Goal: Use online tool/utility: Utilize a website feature to perform a specific function

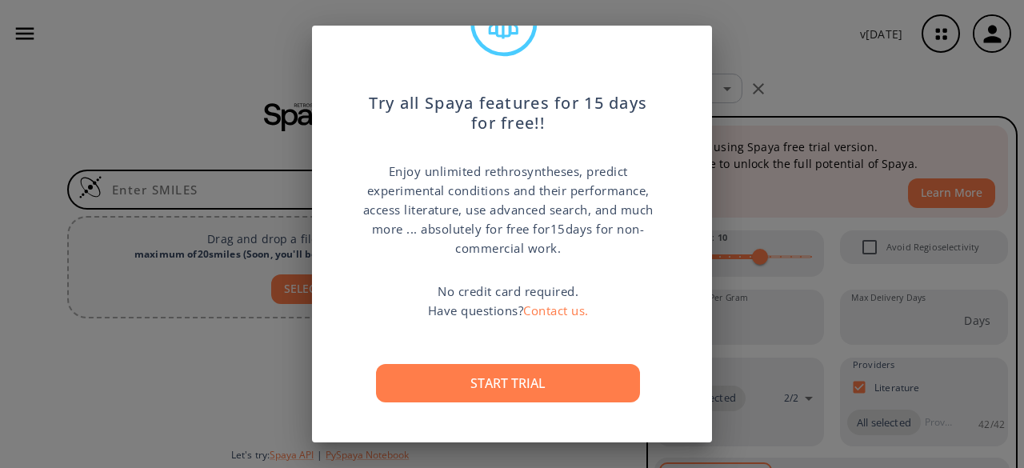
scroll to position [97, 0]
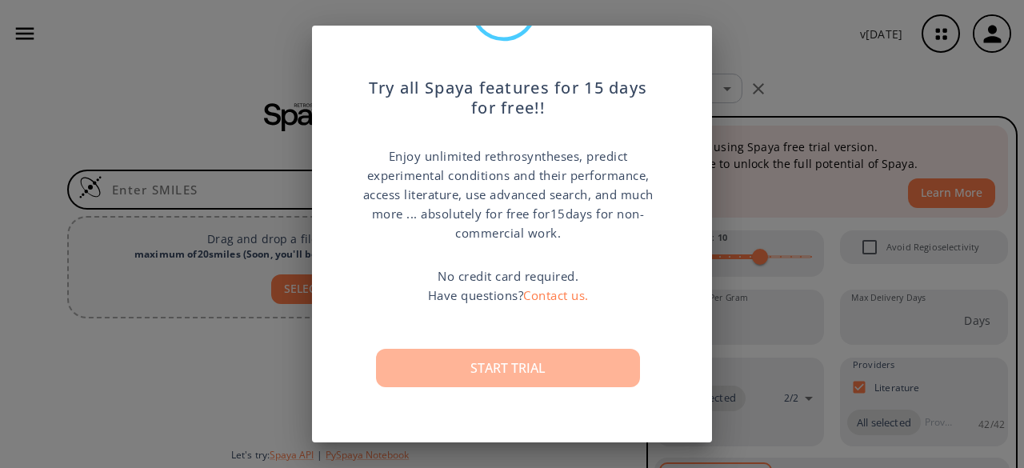
click at [506, 372] on button "Start trial" at bounding box center [508, 368] width 264 height 38
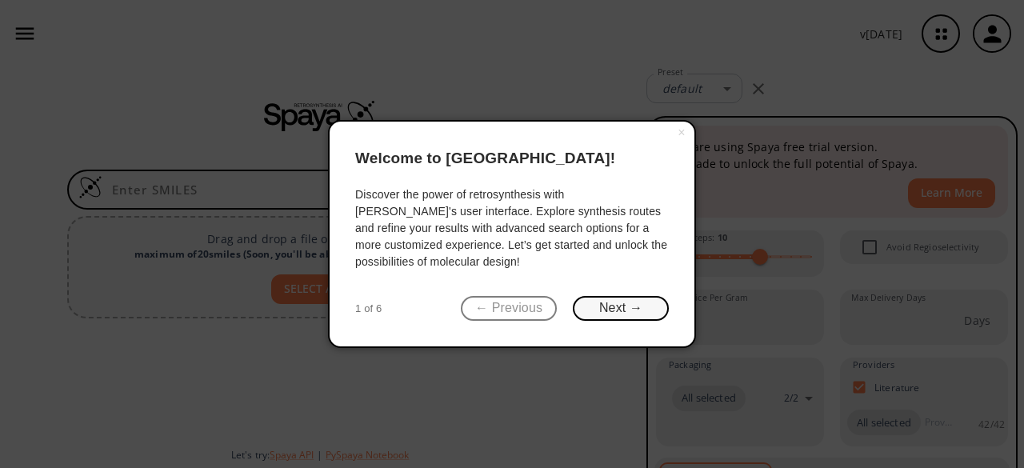
click at [618, 309] on button "Next →" at bounding box center [621, 308] width 96 height 25
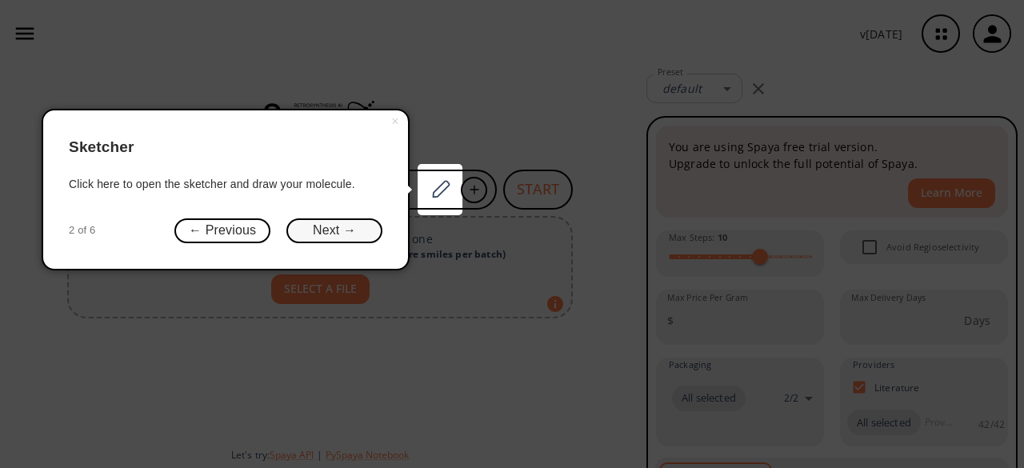
click at [328, 236] on button "Next →" at bounding box center [334, 230] width 96 height 25
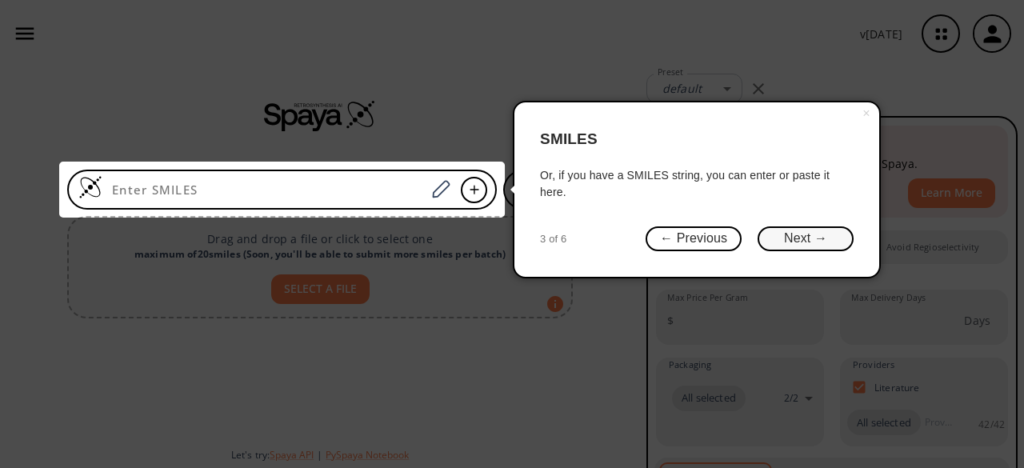
click at [819, 235] on button "Next →" at bounding box center [805, 238] width 96 height 25
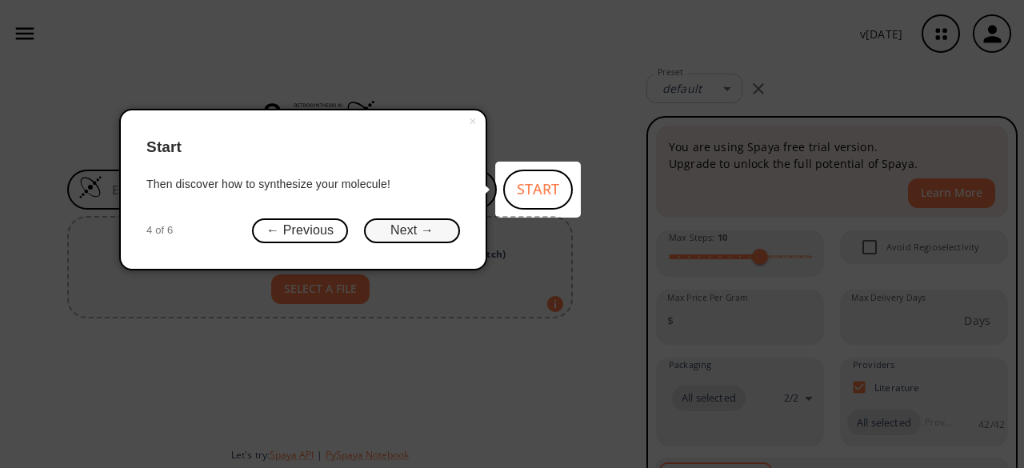
click at [411, 234] on button "Next →" at bounding box center [412, 230] width 96 height 25
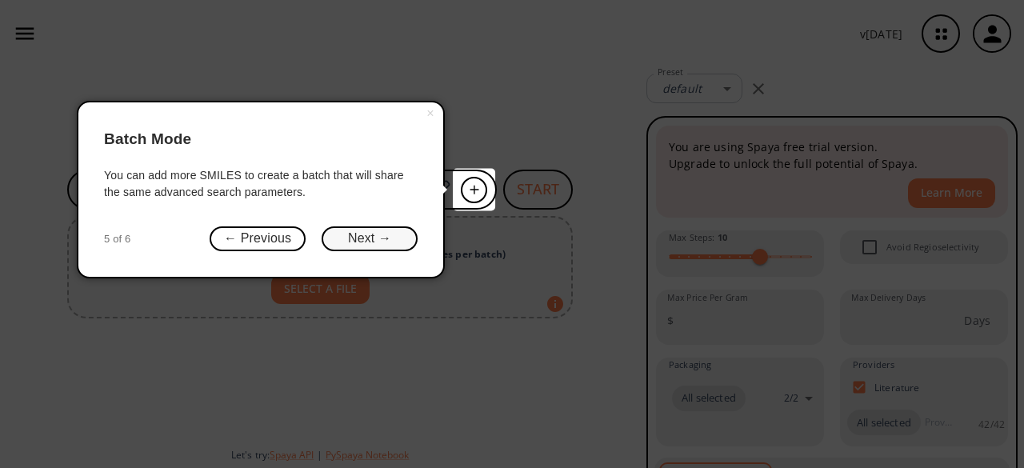
click at [398, 245] on button "Next →" at bounding box center [370, 238] width 96 height 25
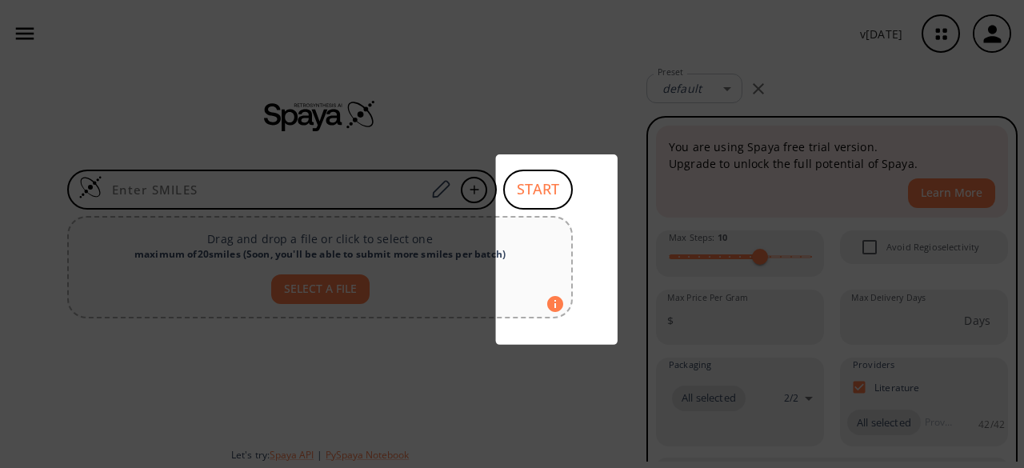
scroll to position [0, 0]
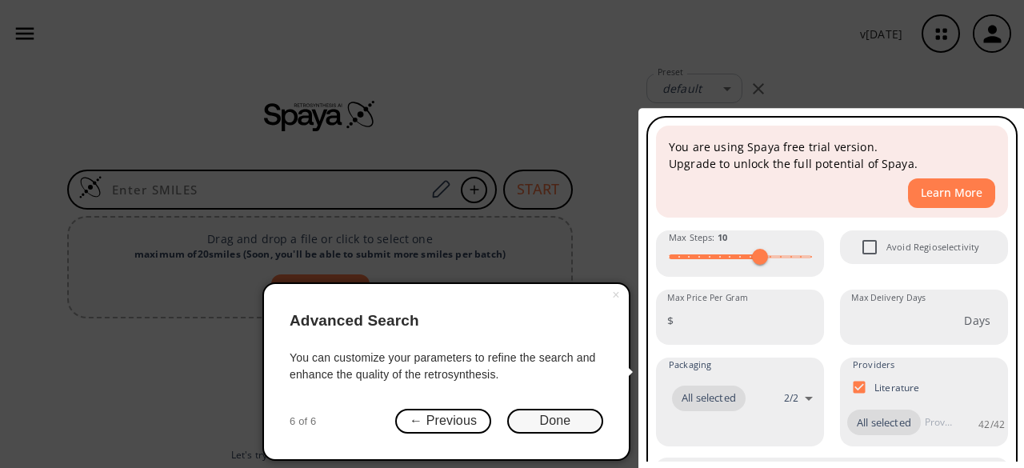
click at [524, 425] on button "Done" at bounding box center [555, 421] width 96 height 25
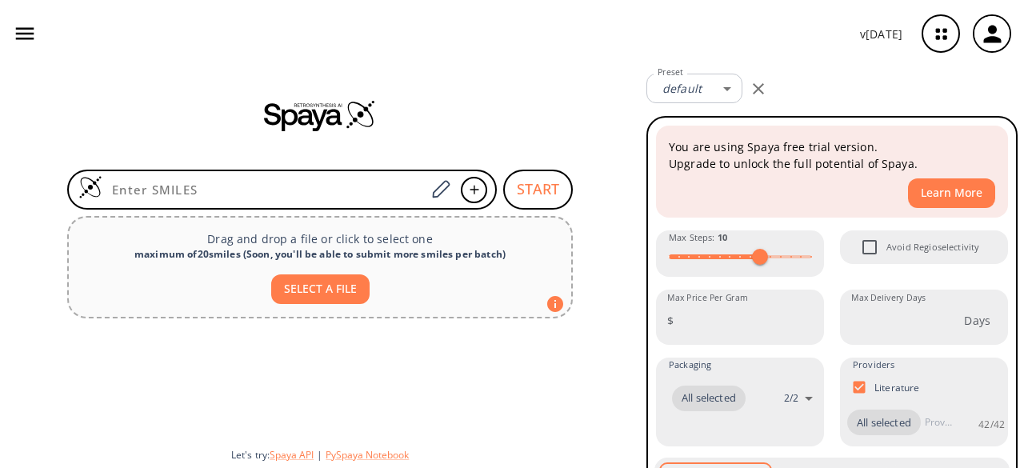
click at [766, 94] on icon "button" at bounding box center [758, 88] width 19 height 19
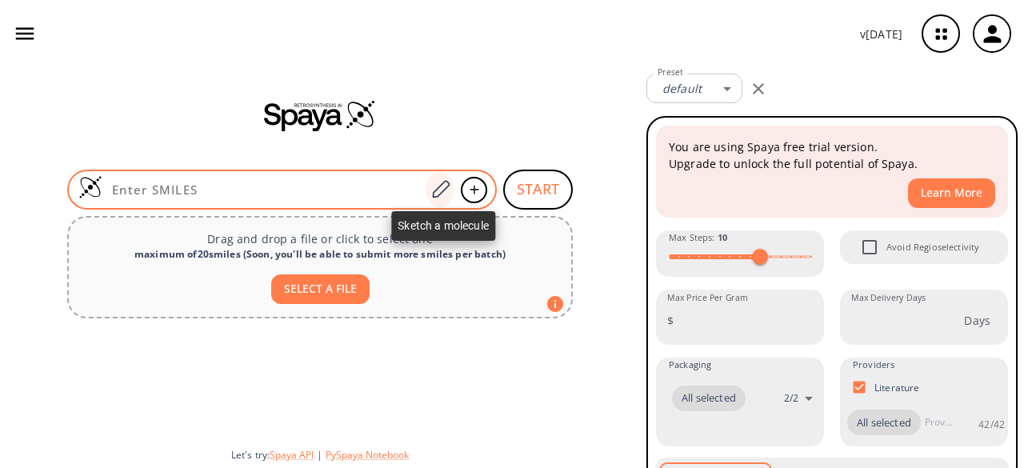
click at [442, 188] on icon at bounding box center [441, 189] width 22 height 21
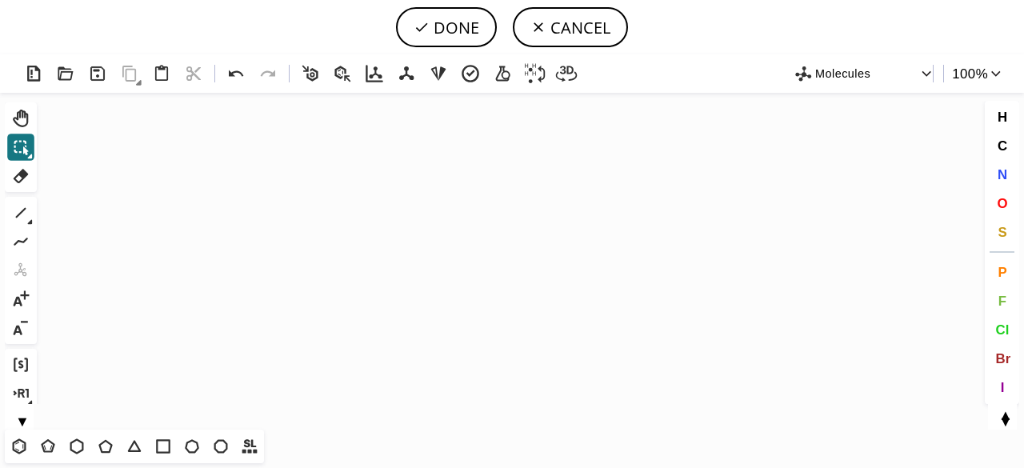
drag, startPoint x: 510, startPoint y: 148, endPoint x: 478, endPoint y: 90, distance: 65.5
click at [189, 452] on icon at bounding box center [192, 446] width 14 height 14
click at [70, 454] on icon at bounding box center [76, 446] width 21 height 21
click at [168, 318] on icon "Created with [PERSON_NAME] 2.3.0" at bounding box center [511, 261] width 937 height 337
click at [15, 449] on icon at bounding box center [19, 446] width 21 height 21
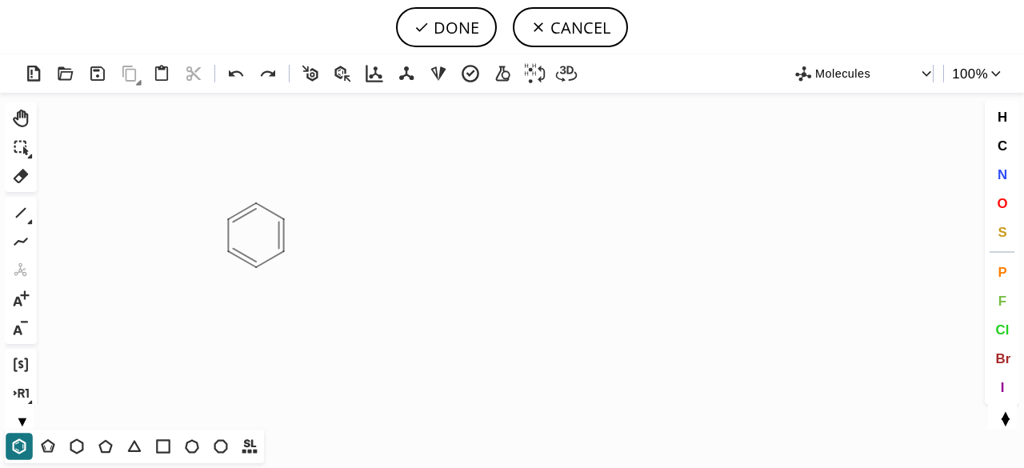
click at [256, 217] on icon "Created with [PERSON_NAME] 2.3.0" at bounding box center [511, 261] width 937 height 337
click at [107, 448] on icon at bounding box center [105, 446] width 21 height 21
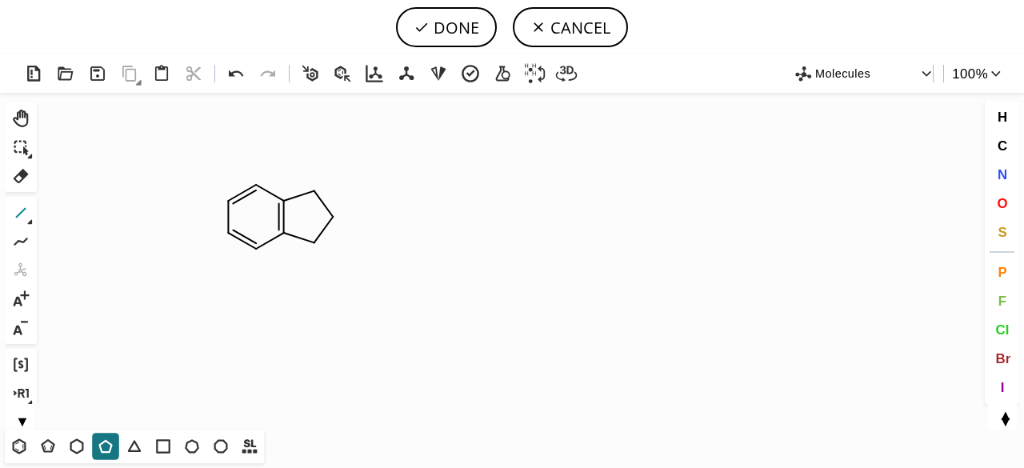
click at [23, 215] on icon at bounding box center [20, 212] width 21 height 21
drag, startPoint x: 315, startPoint y: 190, endPoint x: 304, endPoint y: 169, distance: 23.6
drag, startPoint x: 304, startPoint y: 169, endPoint x: 325, endPoint y: 158, distance: 23.6
drag, startPoint x: 315, startPoint y: 191, endPoint x: 301, endPoint y: 174, distance: 22.7
drag, startPoint x: 296, startPoint y: 174, endPoint x: 297, endPoint y: 146, distance: 28.0
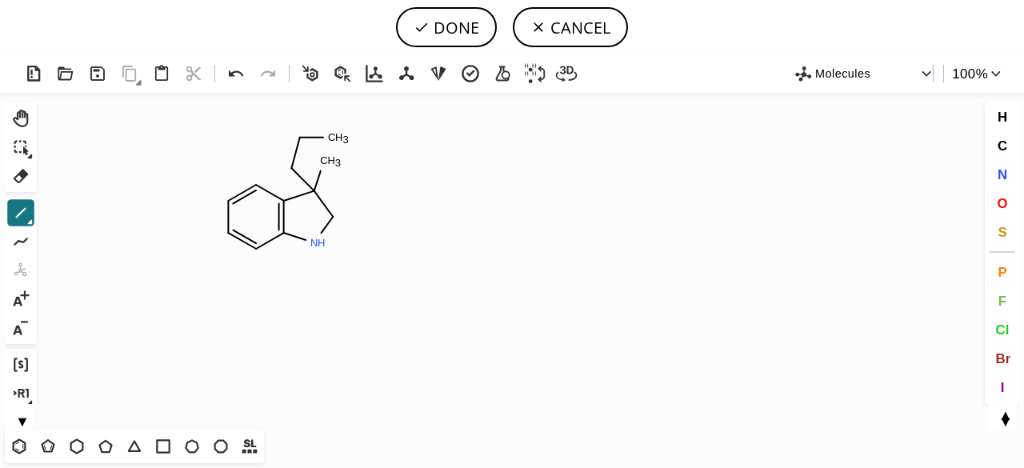
drag, startPoint x: 301, startPoint y: 146, endPoint x: 336, endPoint y: 139, distance: 35.8
drag, startPoint x: 329, startPoint y: 138, endPoint x: 323, endPoint y: 169, distance: 30.9
drag, startPoint x: 323, startPoint y: 162, endPoint x: 349, endPoint y: 162, distance: 25.6
drag, startPoint x: 22, startPoint y: 450, endPoint x: 20, endPoint y: 441, distance: 8.9
click at [21, 449] on icon at bounding box center [19, 446] width 21 height 21
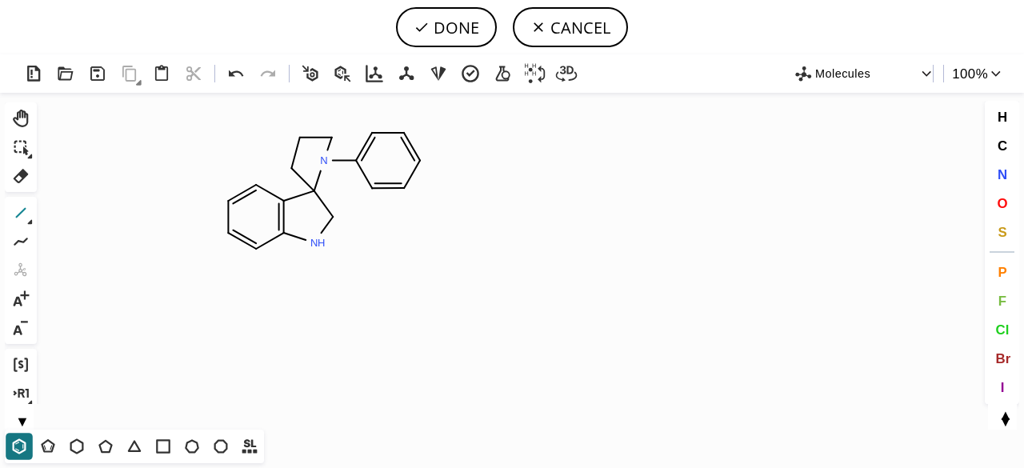
click at [26, 217] on icon at bounding box center [20, 212] width 21 height 21
drag, startPoint x: 314, startPoint y: 244, endPoint x: 336, endPoint y: 288, distance: 49.4
drag, startPoint x: 333, startPoint y: 268, endPoint x: 355, endPoint y: 270, distance: 22.5
drag, startPoint x: 364, startPoint y: 270, endPoint x: 384, endPoint y: 258, distance: 22.9
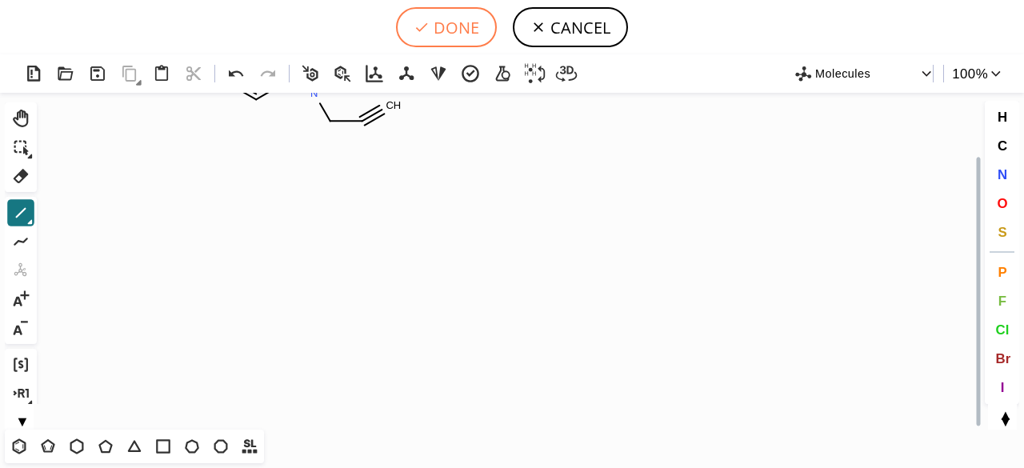
click at [478, 17] on button "DONE" at bounding box center [446, 27] width 101 height 40
type input "C1C=CC2N(CC#C)CC3(CSC(=O)N3C3C=CC=CC=3)C=2C=1"
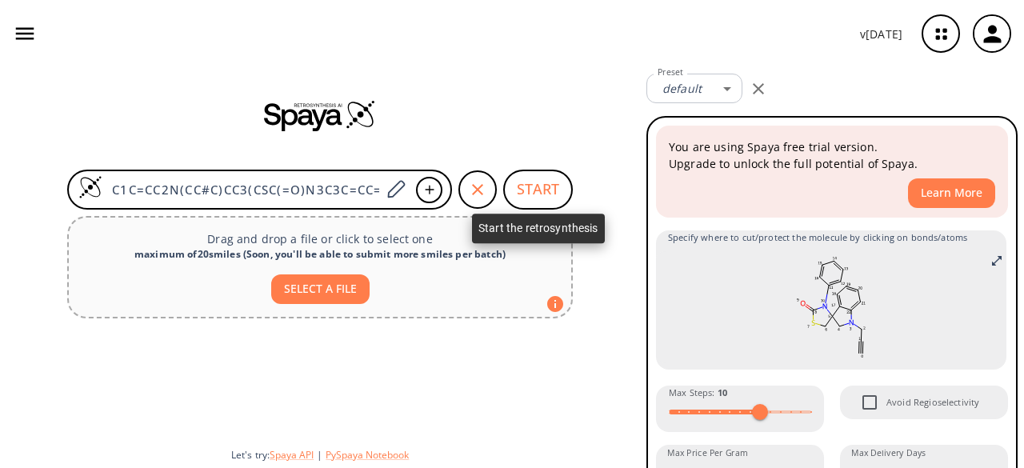
click at [517, 189] on button "START" at bounding box center [538, 190] width 70 height 40
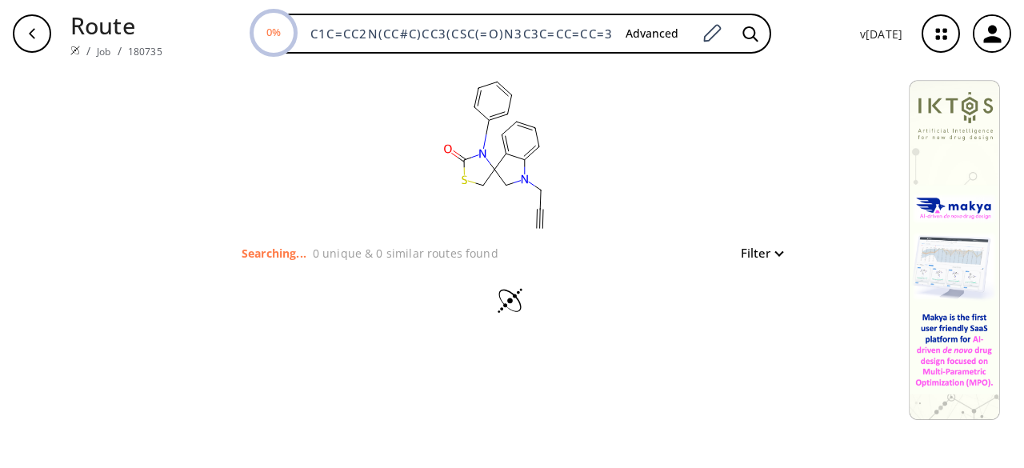
click at [761, 259] on button "Filter" at bounding box center [756, 253] width 51 height 12
click at [761, 259] on div at bounding box center [512, 234] width 1024 height 468
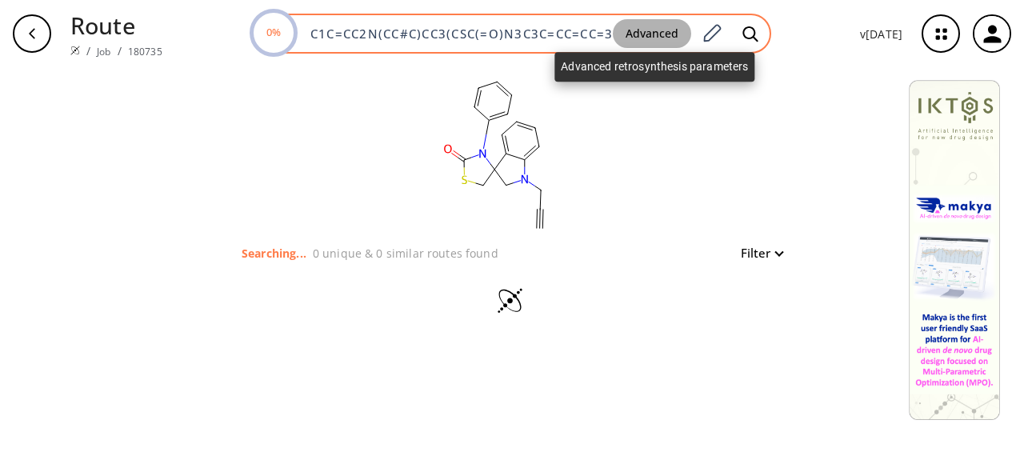
click at [643, 28] on button "Advanced" at bounding box center [652, 34] width 78 height 30
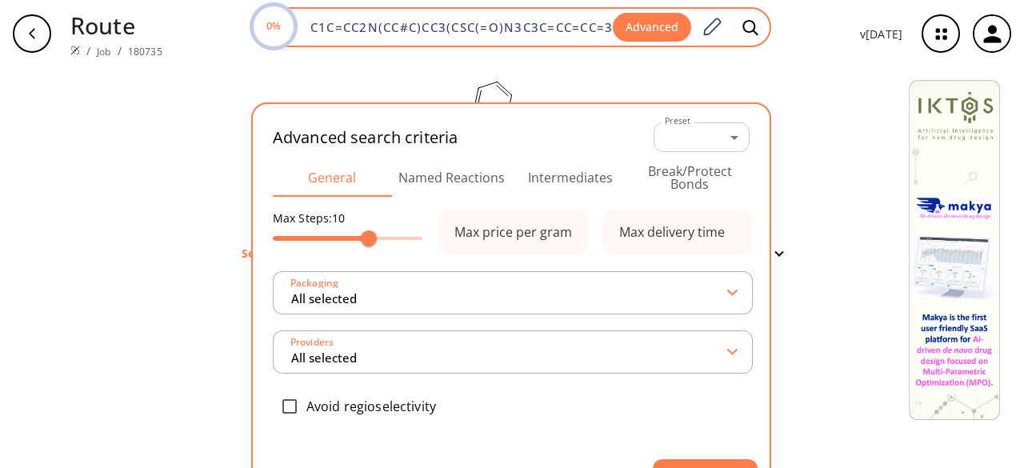
scroll to position [0, 54]
type input "All selected"
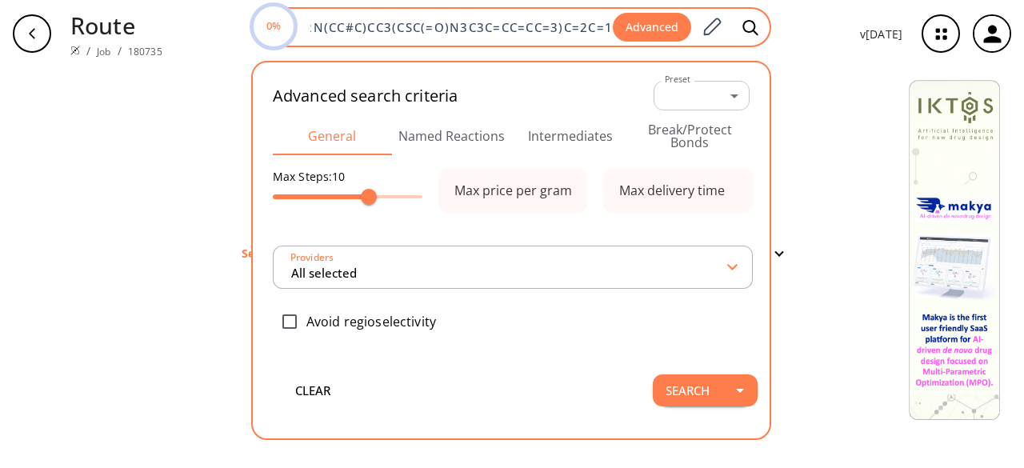
type input "All selected"
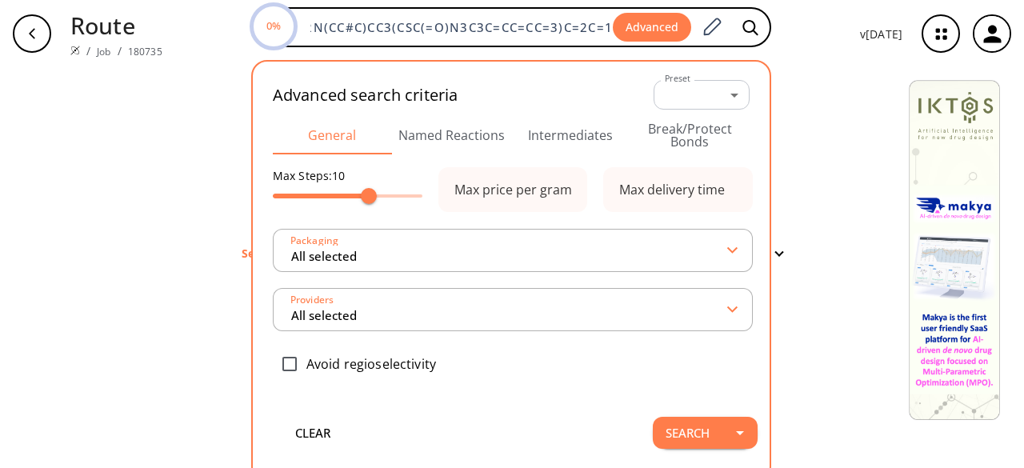
scroll to position [0, 0]
click at [869, 72] on div "clear Searching... 0 unique & 0 similar routes found Filter" at bounding box center [512, 267] width 1024 height 401
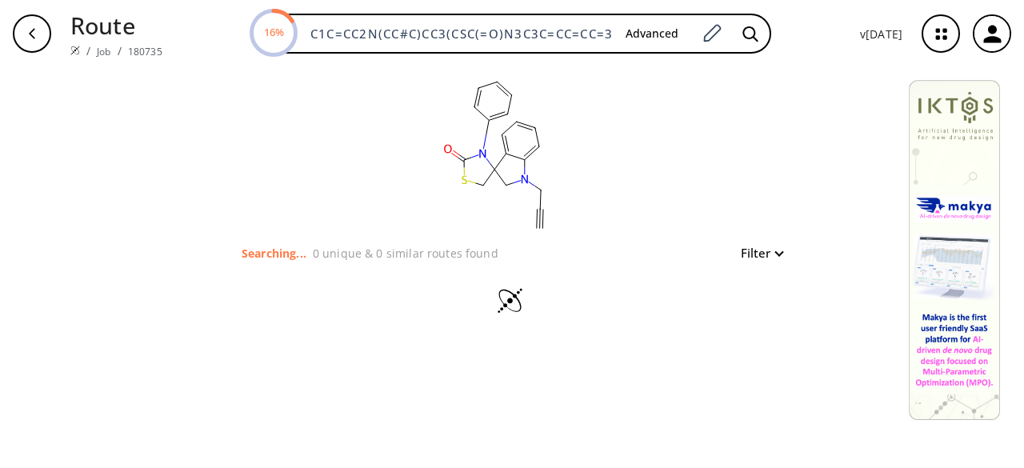
click at [777, 255] on button "Filter" at bounding box center [756, 253] width 51 height 12
click at [777, 255] on div at bounding box center [512, 234] width 1024 height 468
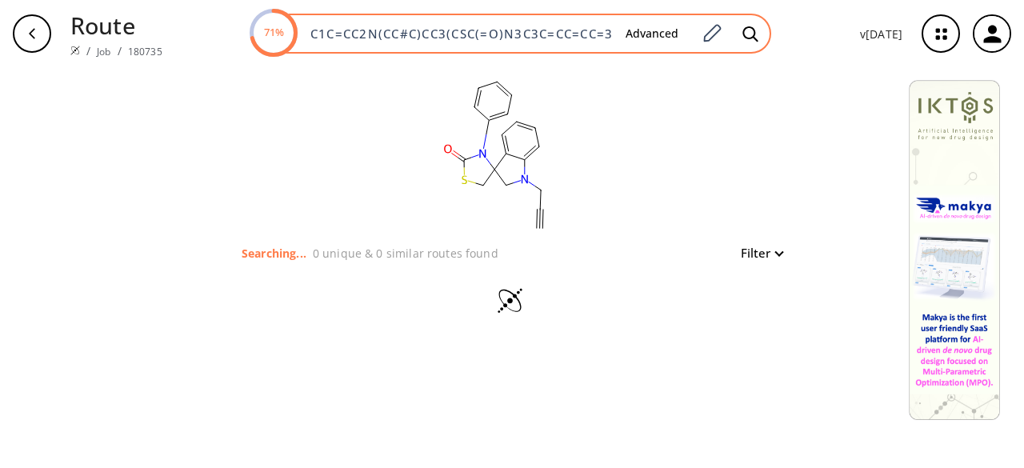
click at [458, 31] on input "C1C=CC2N(CC#C)CC3(CSC(=O)N3C3C=CC=CC=3)C=2C=1" at bounding box center [457, 34] width 312 height 16
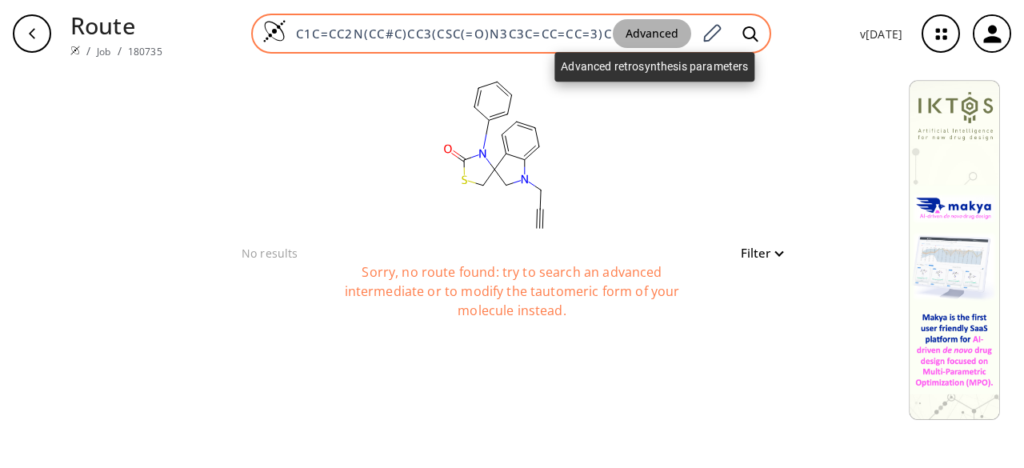
click at [675, 22] on button "Advanced" at bounding box center [652, 34] width 78 height 30
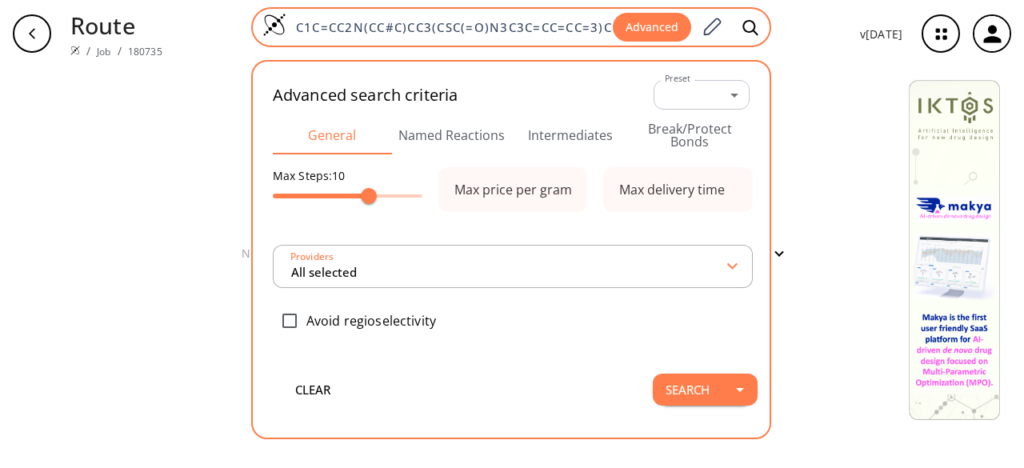
type input "All selected"
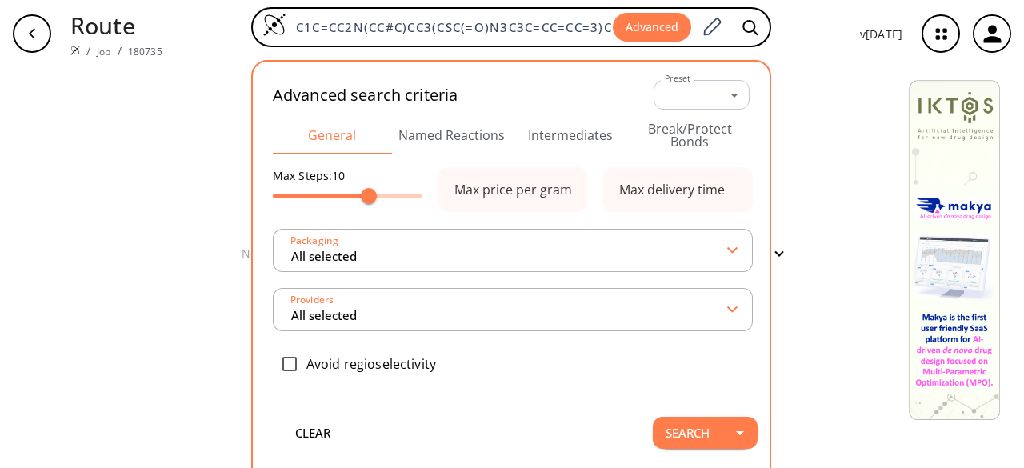
click at [850, 181] on div "clear No results Filter Sorry, no route found: try to search an advanced interm…" at bounding box center [512, 267] width 1024 height 401
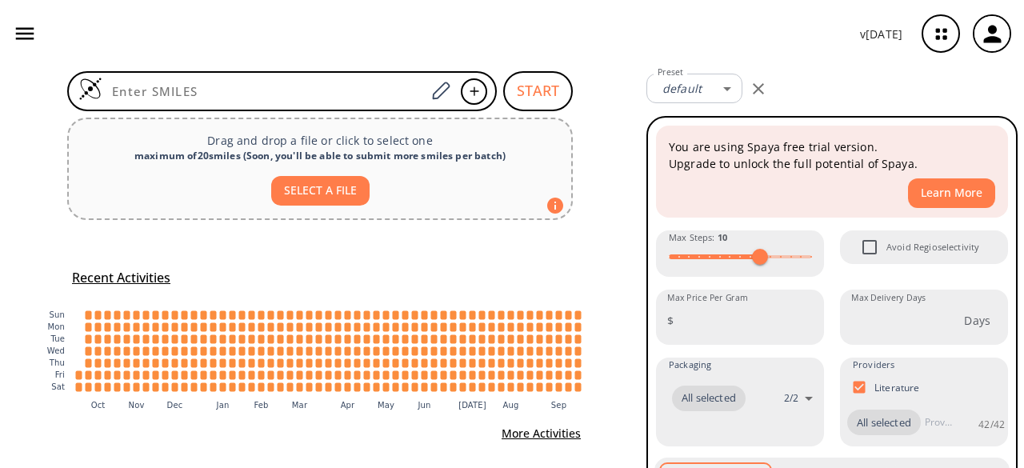
scroll to position [118, 0]
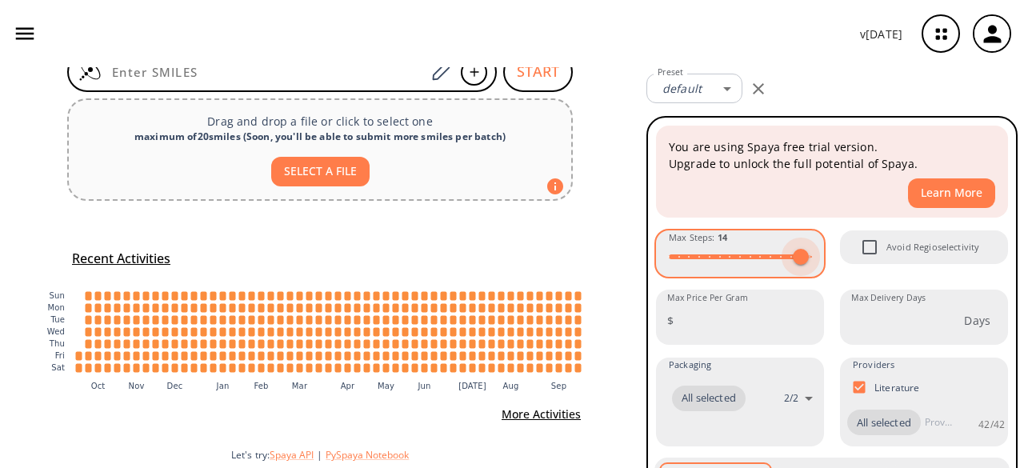
type input "15"
drag, startPoint x: 755, startPoint y: 254, endPoint x: 802, endPoint y: 252, distance: 47.2
click at [803, 252] on span at bounding box center [811, 257] width 16 height 16
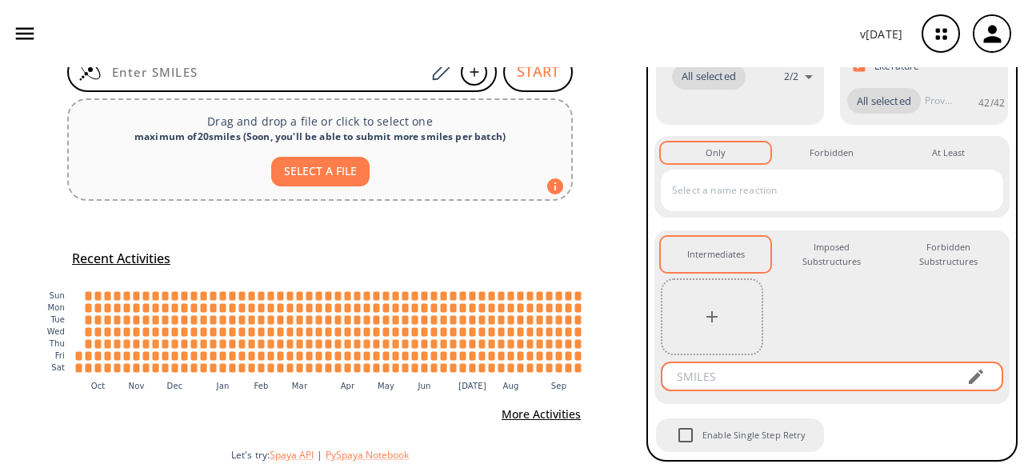
scroll to position [0, 0]
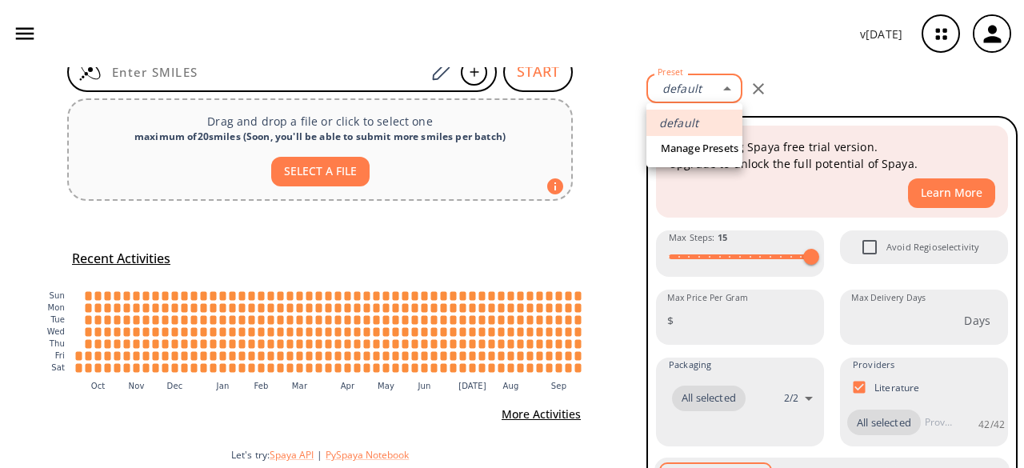
click at [714, 93] on body "v 1.9.44 Aakanksha Patil aakankshap85@gmail.com Retrosynthesis Activities Proje…" at bounding box center [512, 234] width 1024 height 468
drag, startPoint x: 714, startPoint y: 93, endPoint x: 704, endPoint y: 105, distance: 15.4
click at [710, 98] on div at bounding box center [512, 234] width 1024 height 468
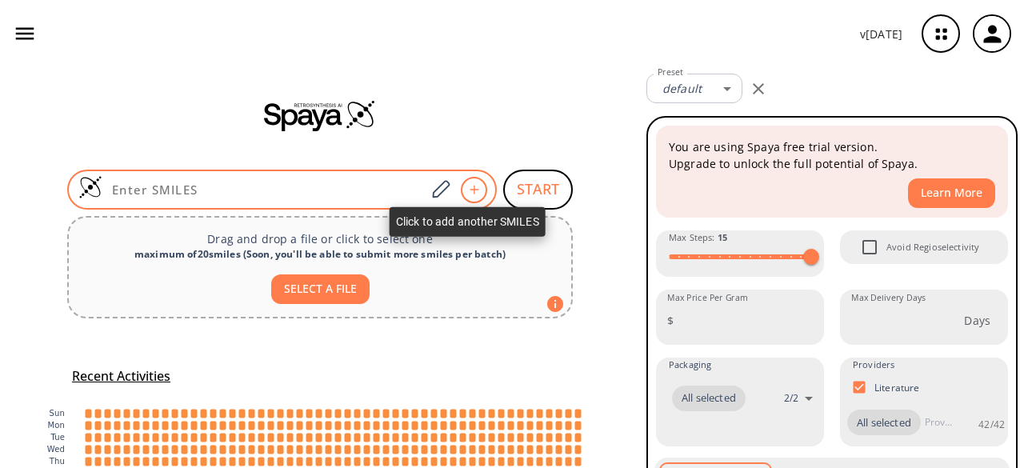
click at [461, 186] on div at bounding box center [474, 190] width 26 height 26
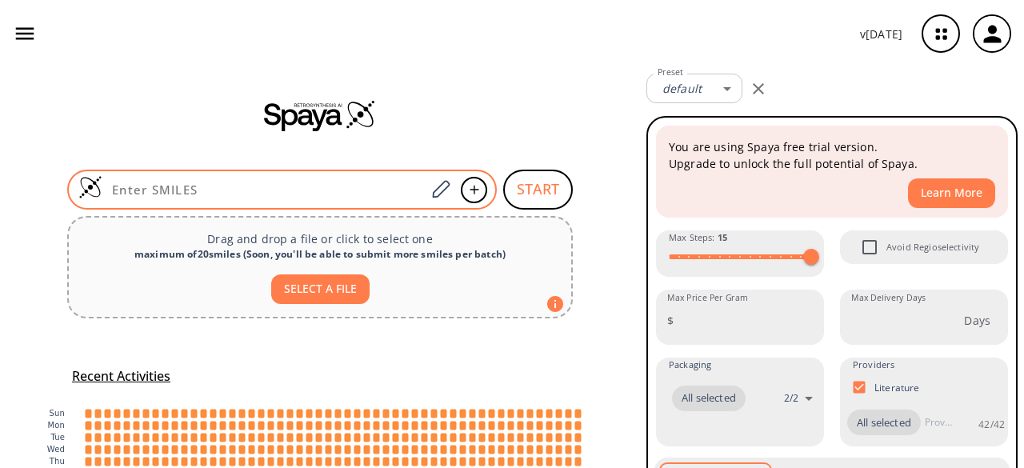
click at [162, 190] on input at bounding box center [263, 190] width 323 height 16
